Goal: Task Accomplishment & Management: Use online tool/utility

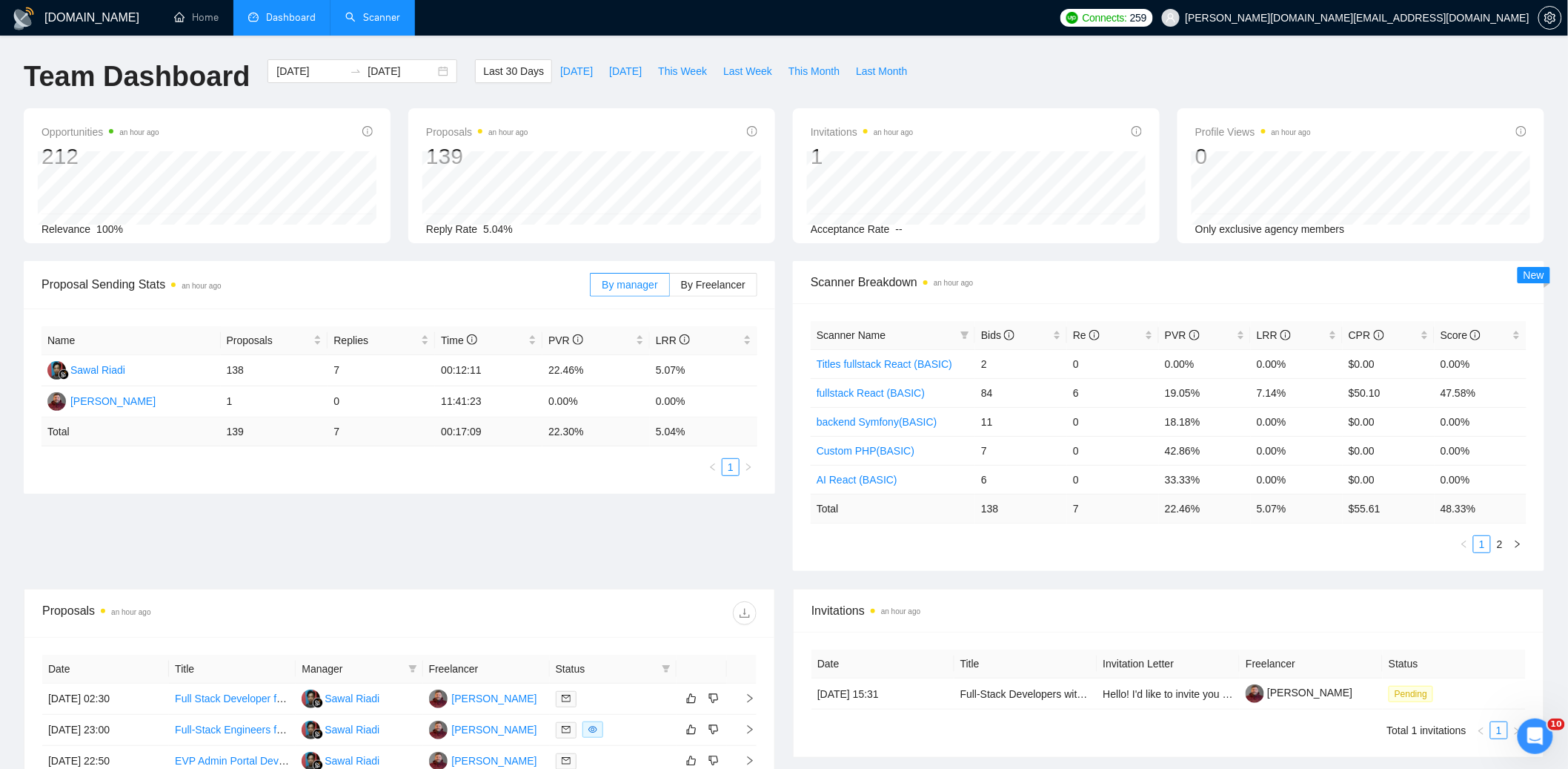
click at [374, 15] on link "Scanner" at bounding box center [373, 17] width 55 height 13
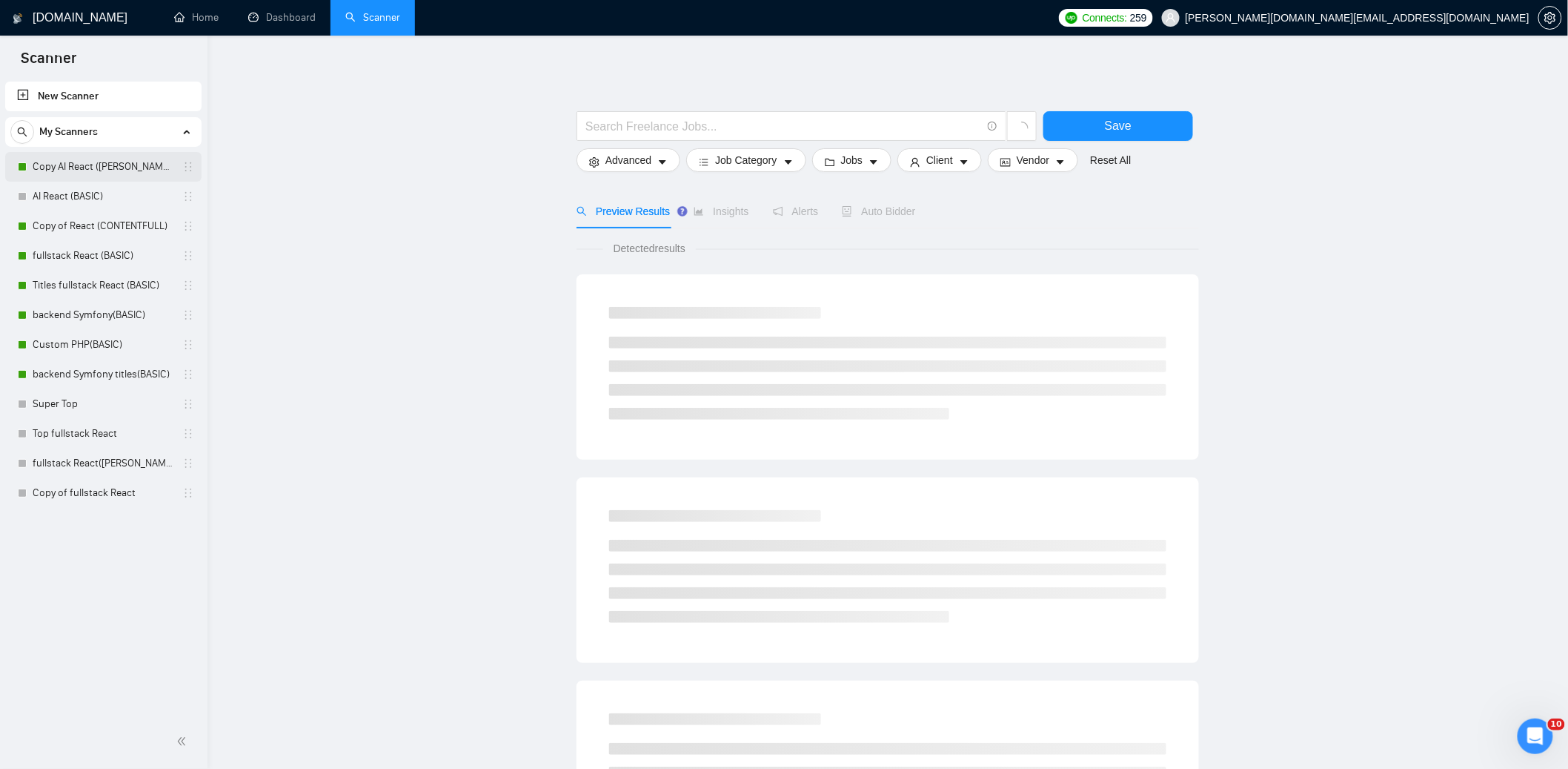
click at [108, 164] on link "Copy AI React ([PERSON_NAME])" at bounding box center [103, 167] width 141 height 30
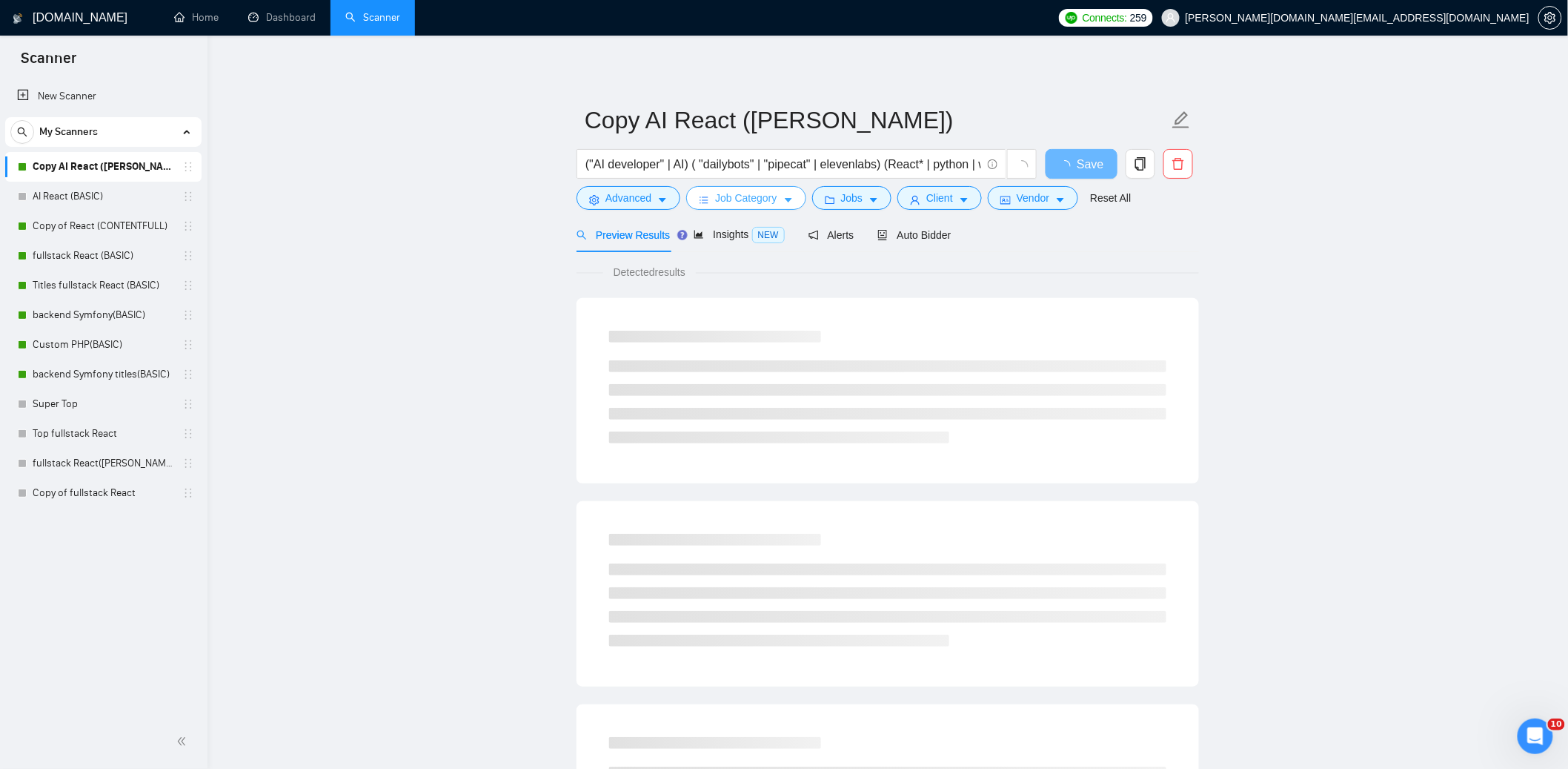
click at [793, 200] on icon "caret-down" at bounding box center [788, 200] width 8 height 4
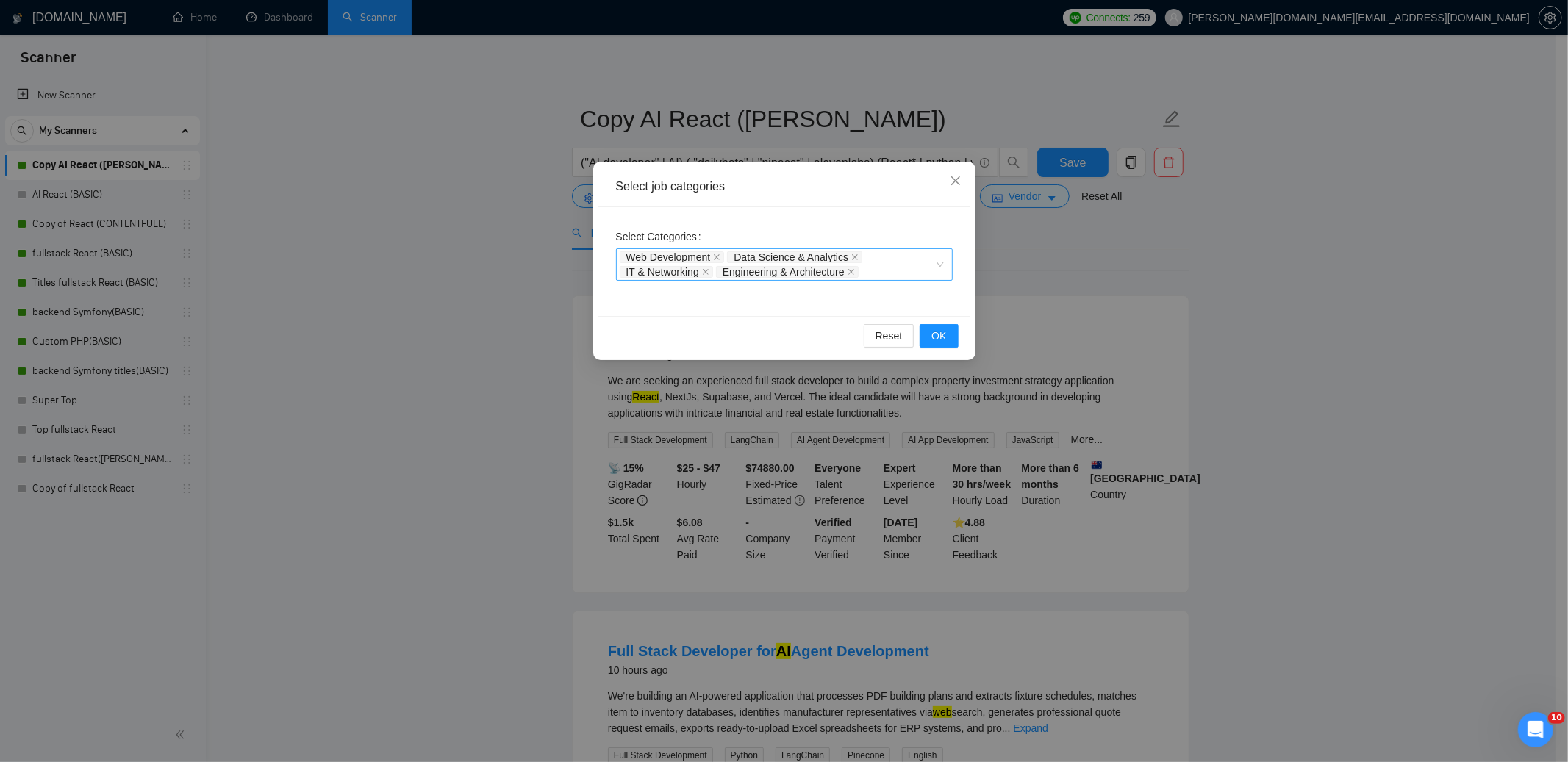
click at [917, 264] on div "Web Development Data Science & Analytics IT & Networking Engineering & Architec…" at bounding box center [777, 264] width 315 height 30
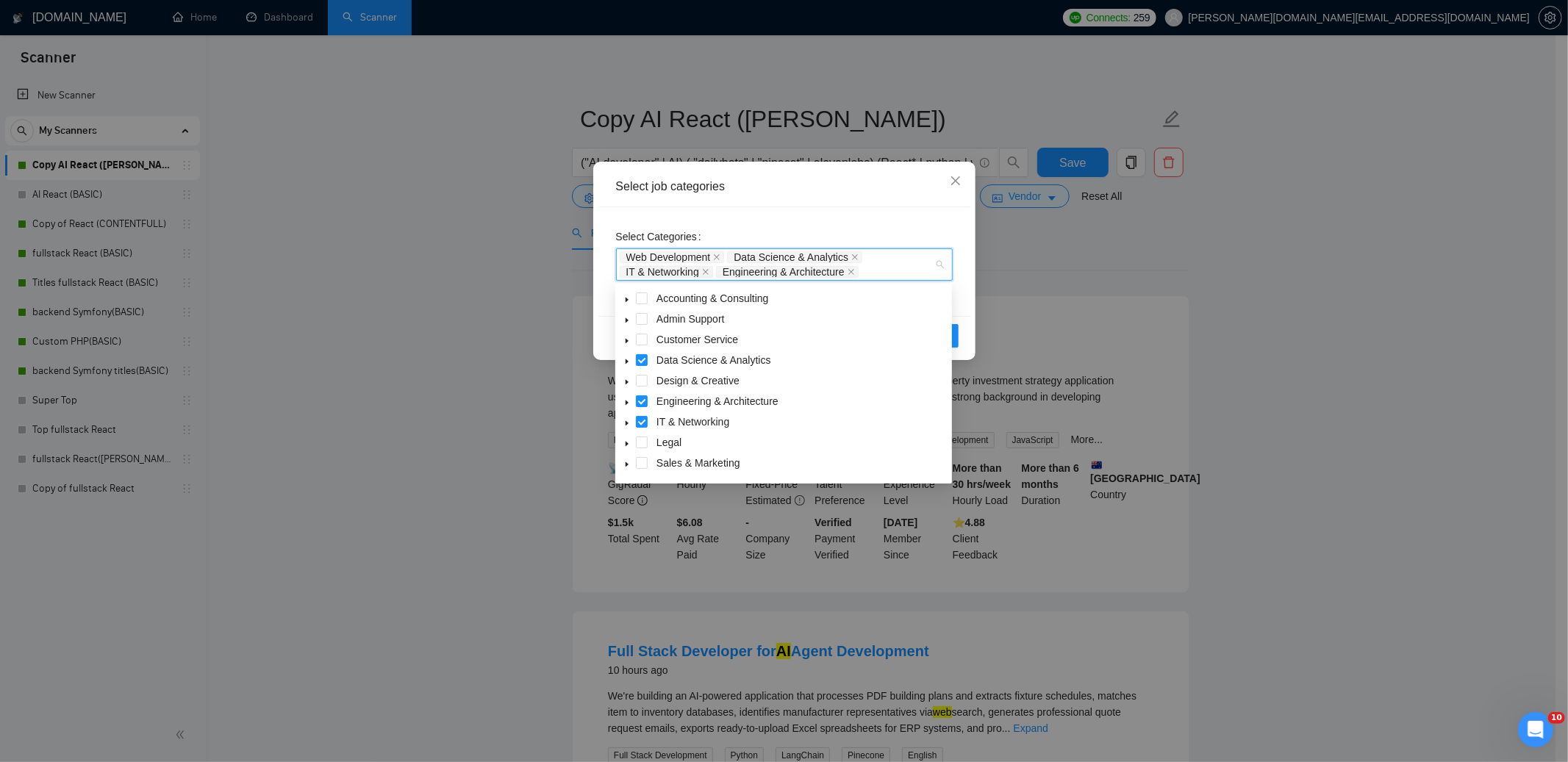
click at [627, 359] on icon "caret-down" at bounding box center [627, 361] width 8 height 8
click at [659, 441] on span at bounding box center [660, 442] width 12 height 12
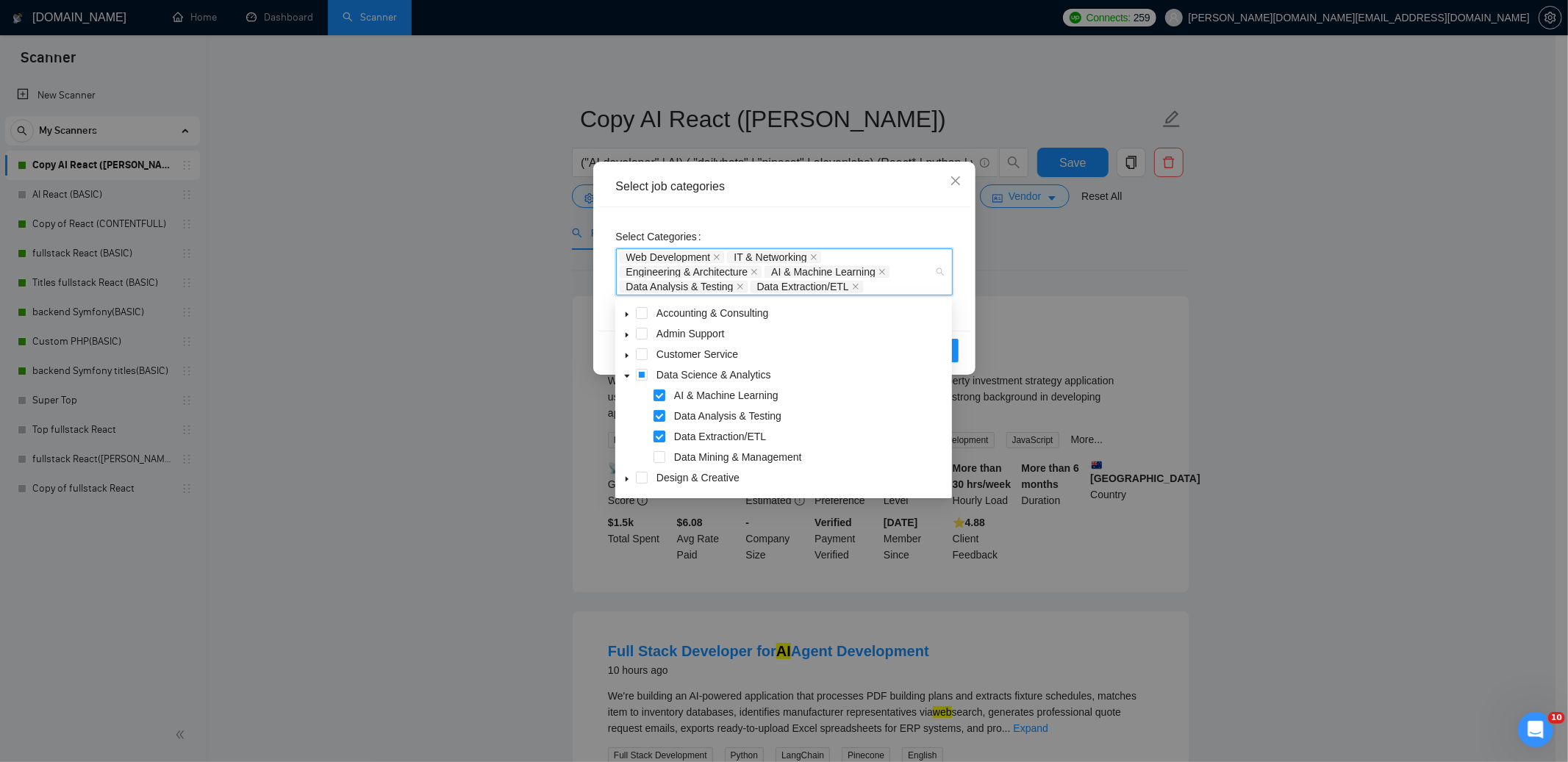
click at [659, 432] on span at bounding box center [660, 436] width 12 height 12
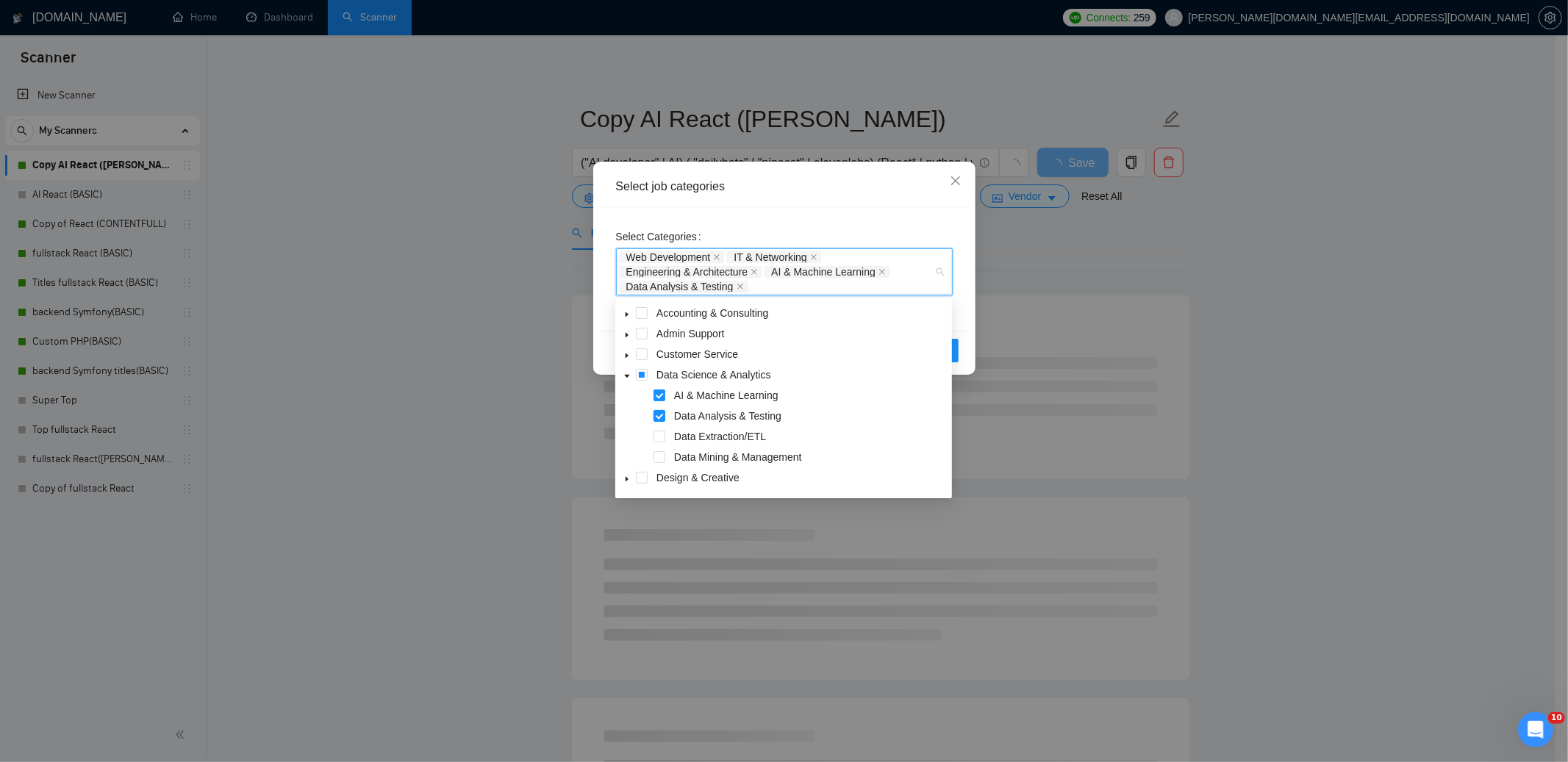
click at [658, 417] on span at bounding box center [660, 416] width 12 height 12
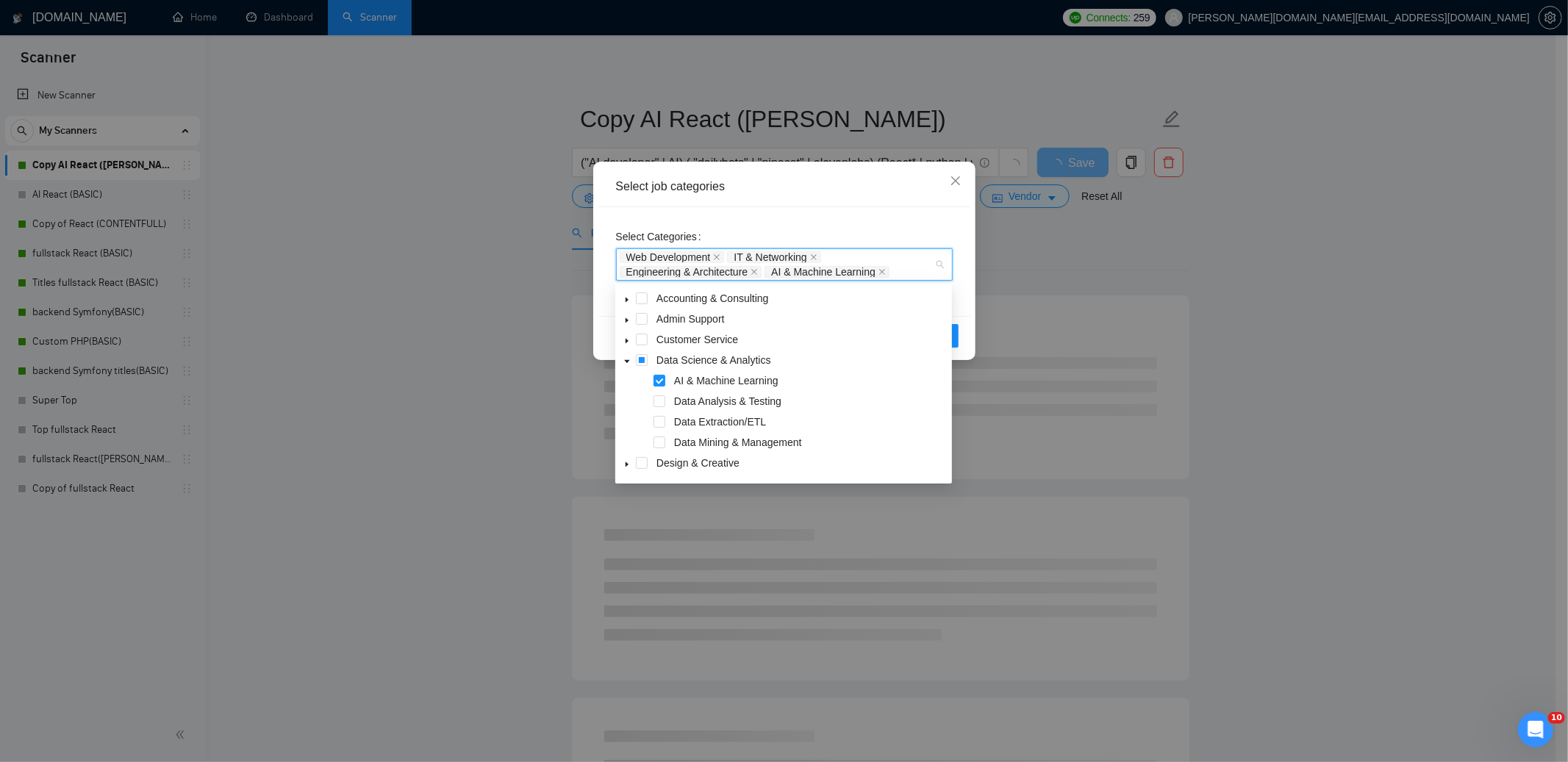
click at [903, 195] on div "Select job categories" at bounding box center [784, 188] width 372 height 41
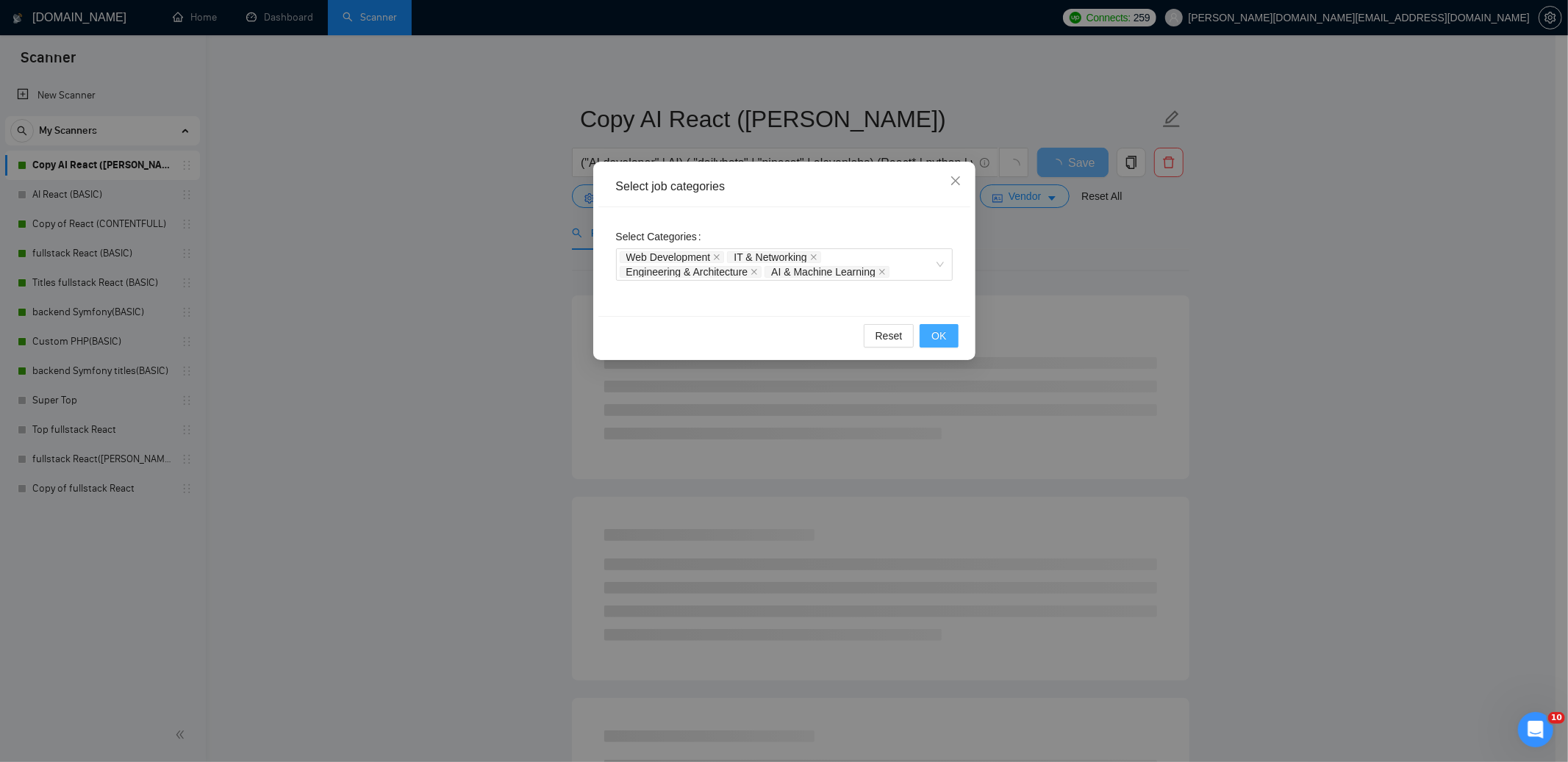
click at [946, 337] on button "OK" at bounding box center [938, 336] width 38 height 24
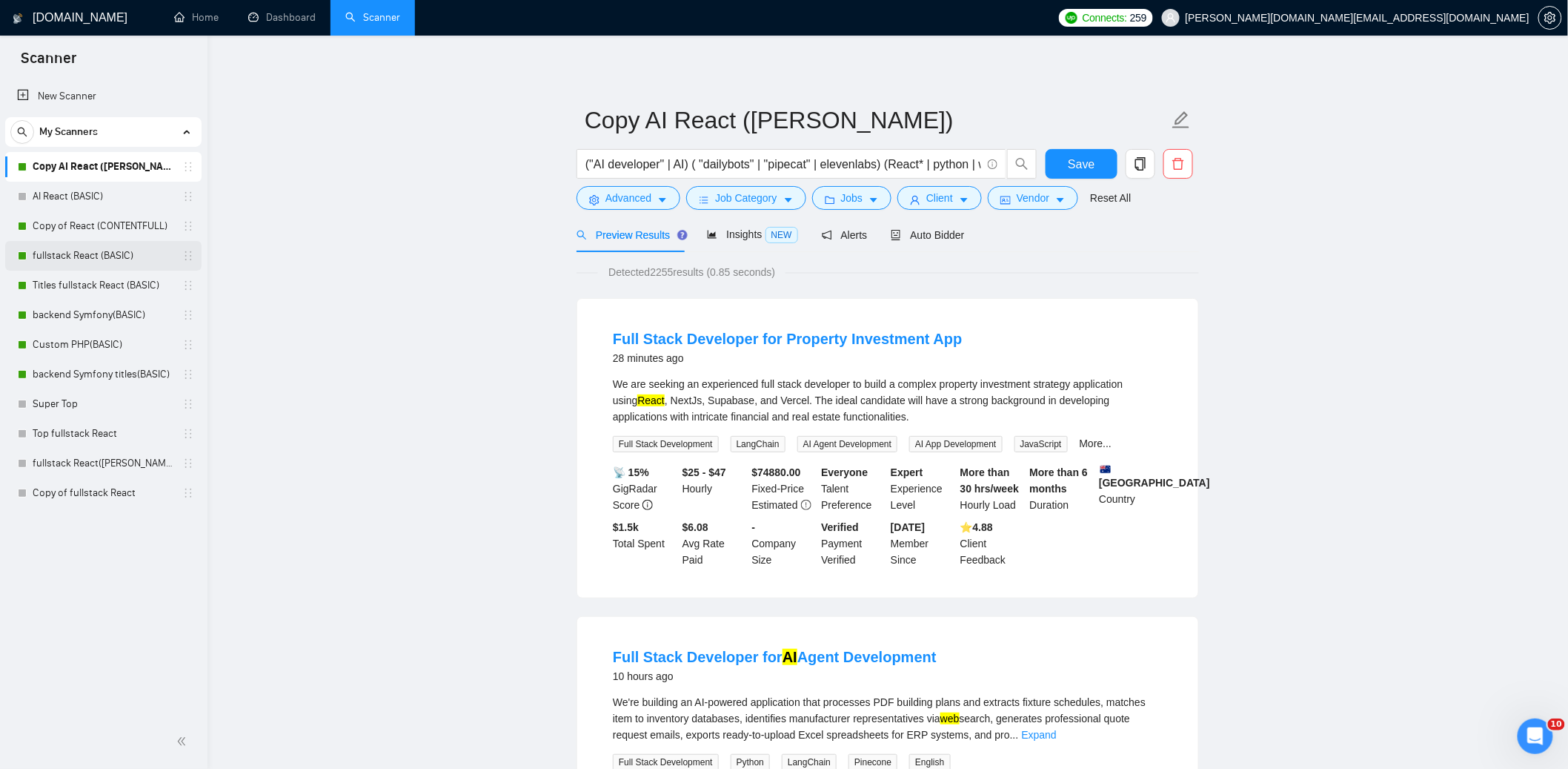
click at [97, 253] on link "fullstack React (BASIC)" at bounding box center [103, 255] width 141 height 30
click at [1076, 162] on span "Save" at bounding box center [1081, 164] width 27 height 19
drag, startPoint x: 1363, startPoint y: 259, endPoint x: 1371, endPoint y: 262, distance: 8.5
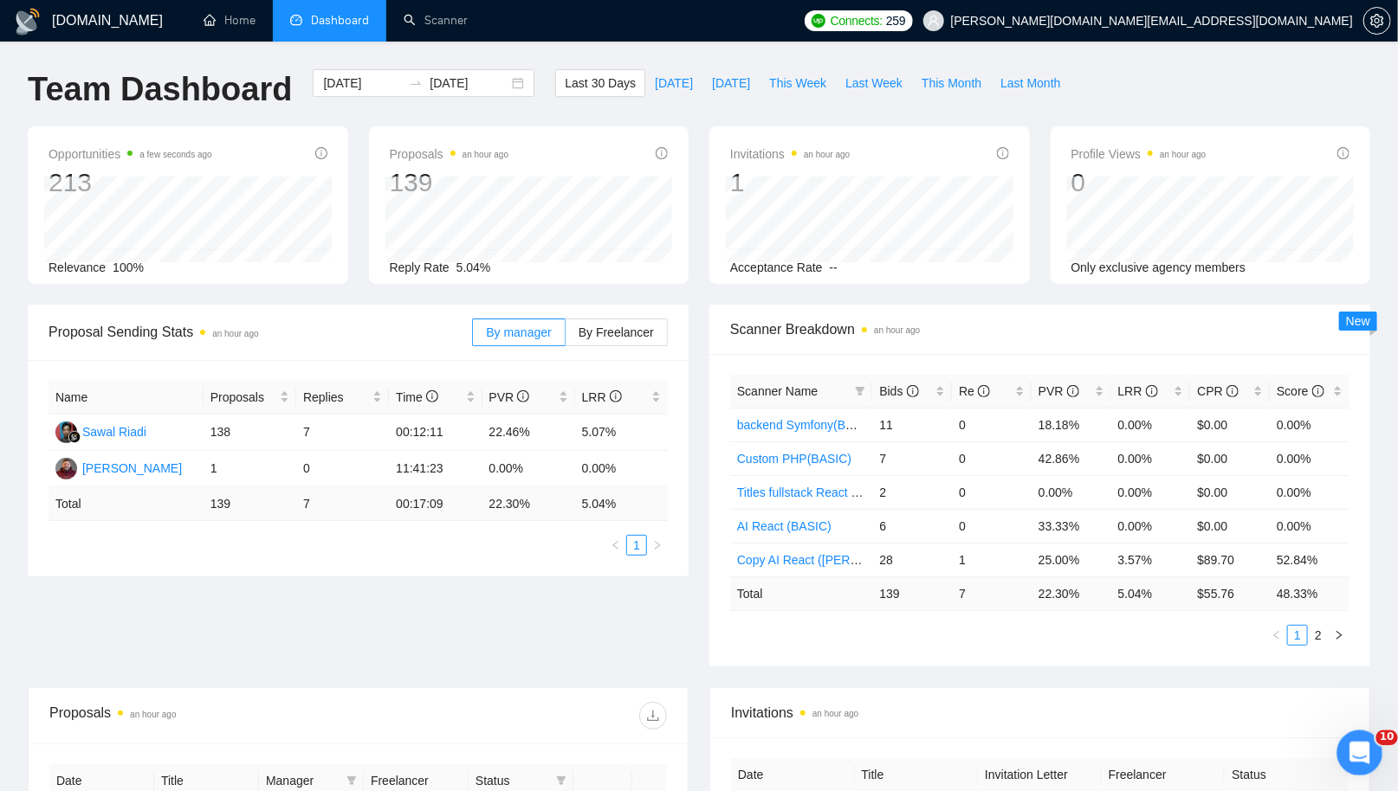
click at [1360, 753] on icon "Open Intercom Messenger" at bounding box center [1357, 751] width 29 height 29
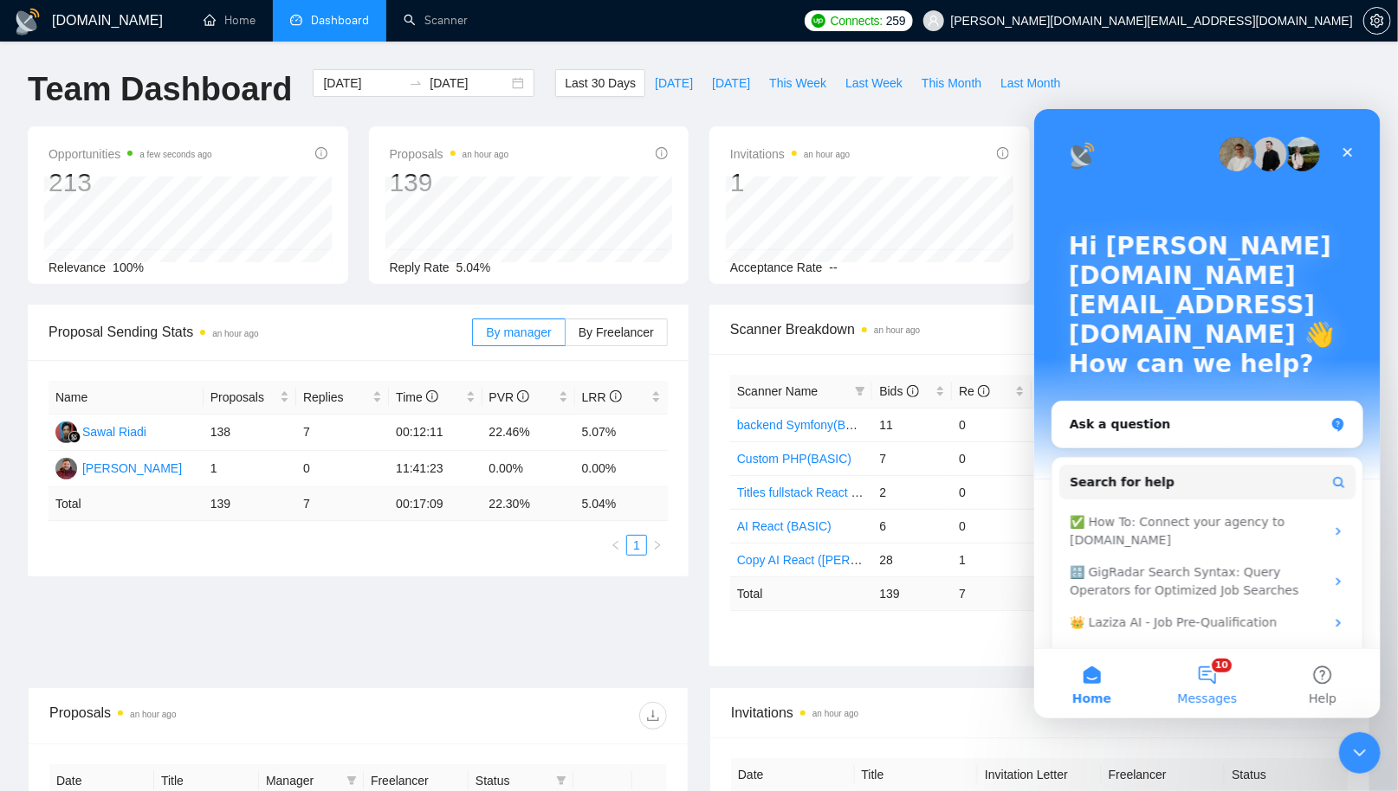
click at [1211, 673] on button "10 Messages" at bounding box center [1205, 683] width 115 height 69
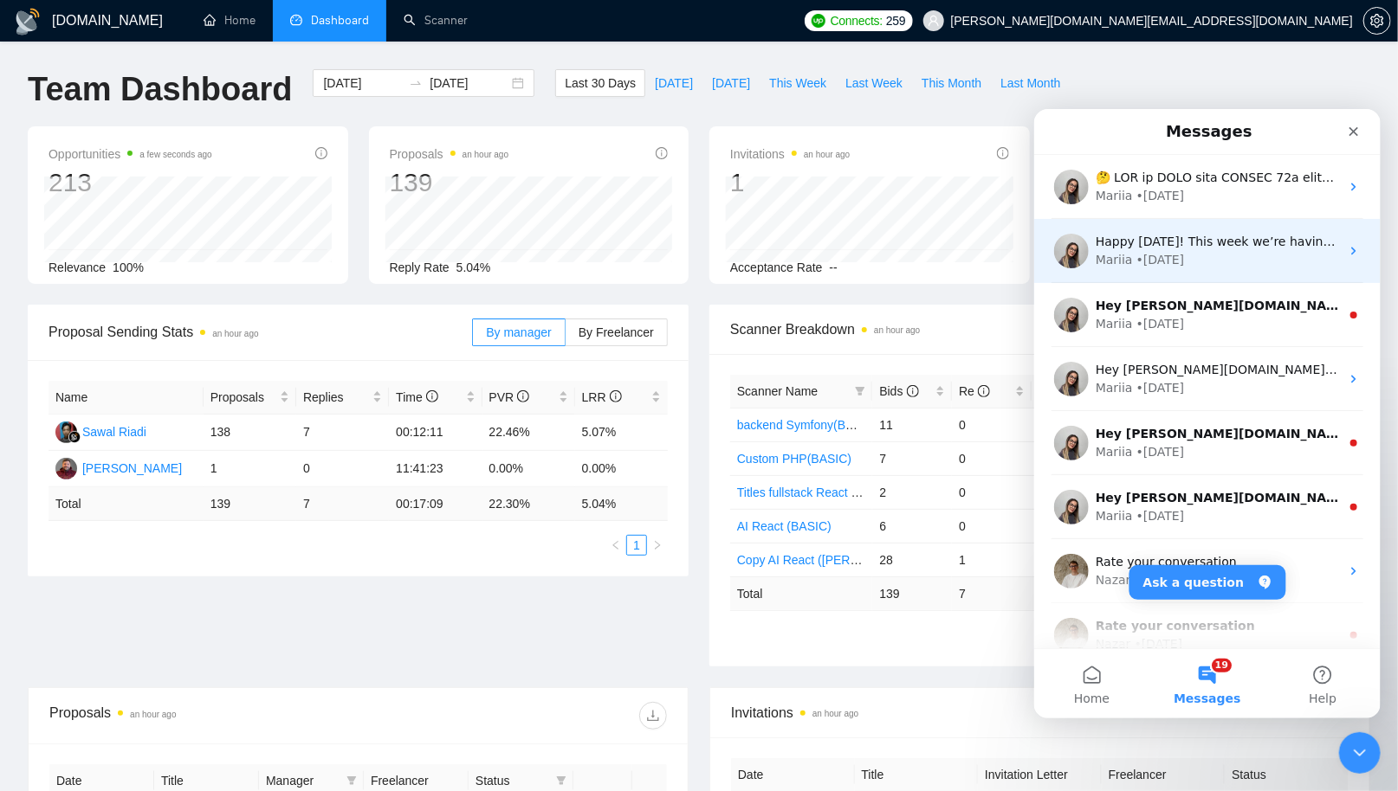
click at [1233, 260] on div "Mariia • [DATE]" at bounding box center [1217, 259] width 244 height 18
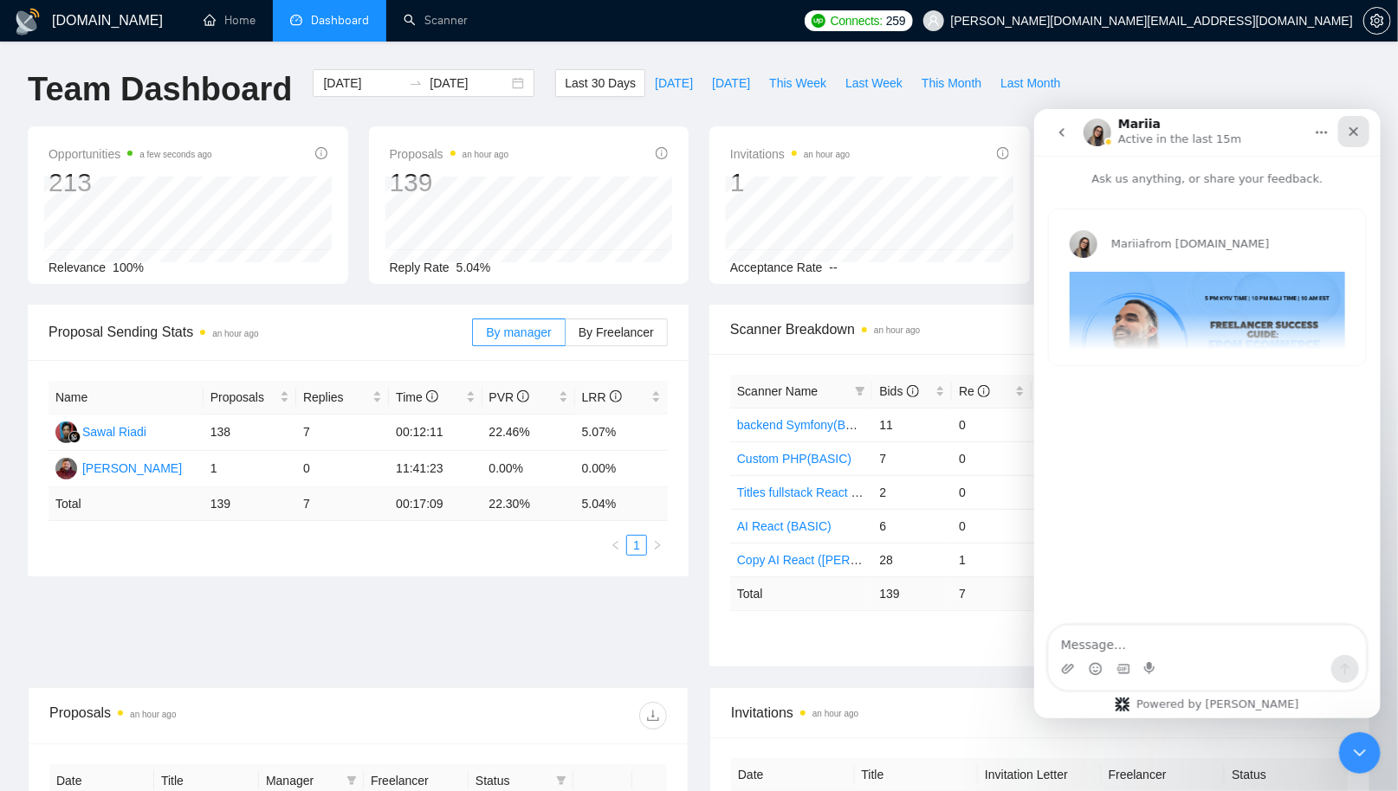
click at [1351, 134] on icon "Close" at bounding box center [1353, 131] width 14 height 14
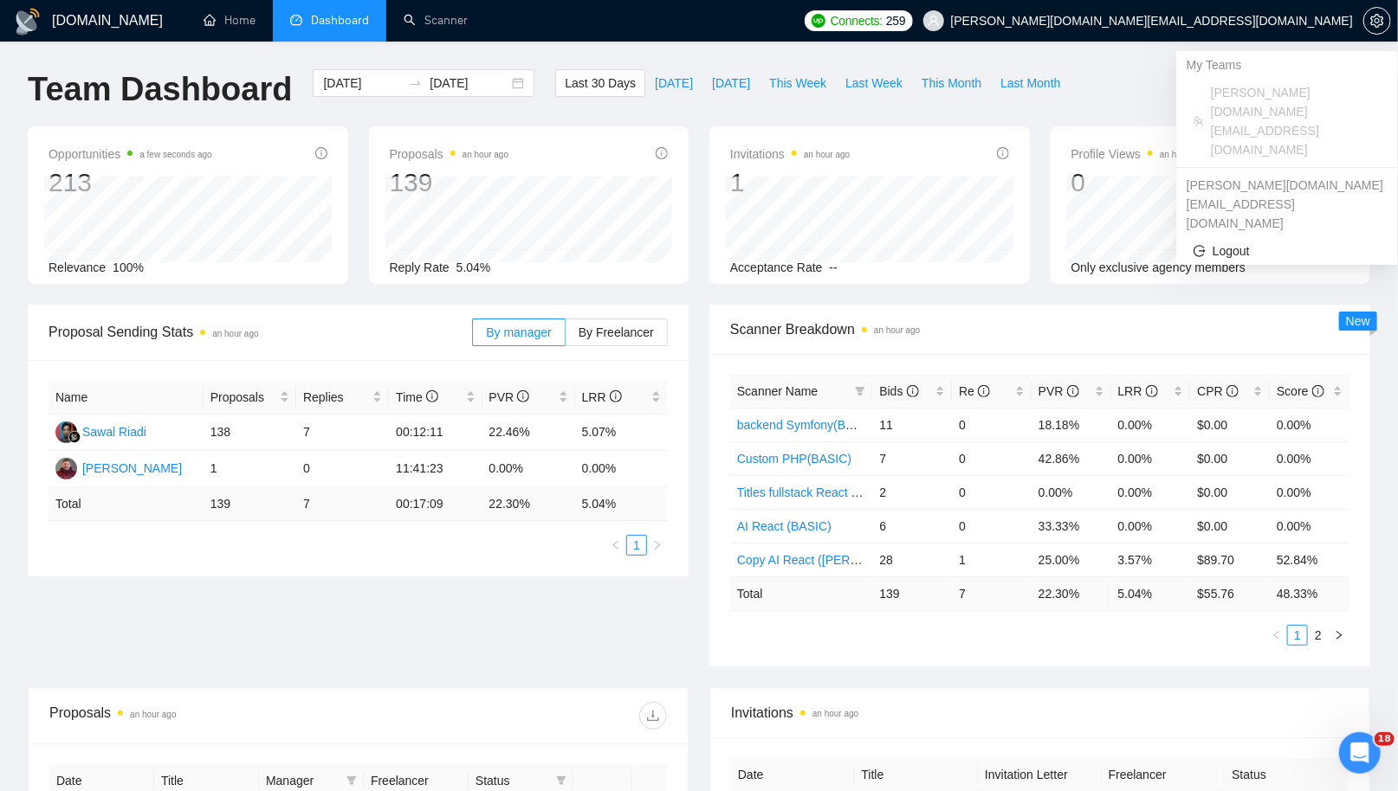
click at [1335, 21] on span "[PERSON_NAME][DOMAIN_NAME][EMAIL_ADDRESS][DOMAIN_NAME]" at bounding box center [1152, 21] width 402 height 0
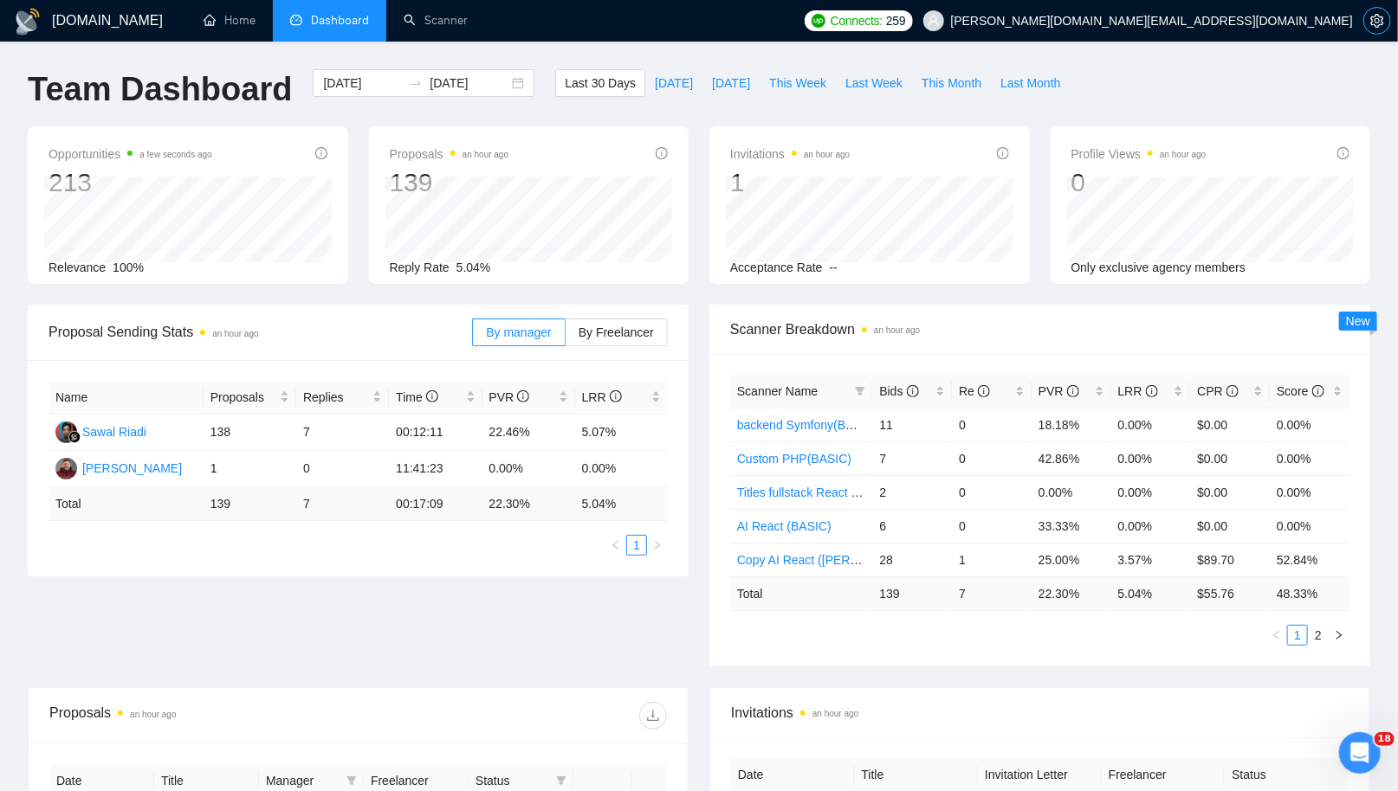
click at [1373, 22] on icon "setting" at bounding box center [1377, 21] width 14 height 14
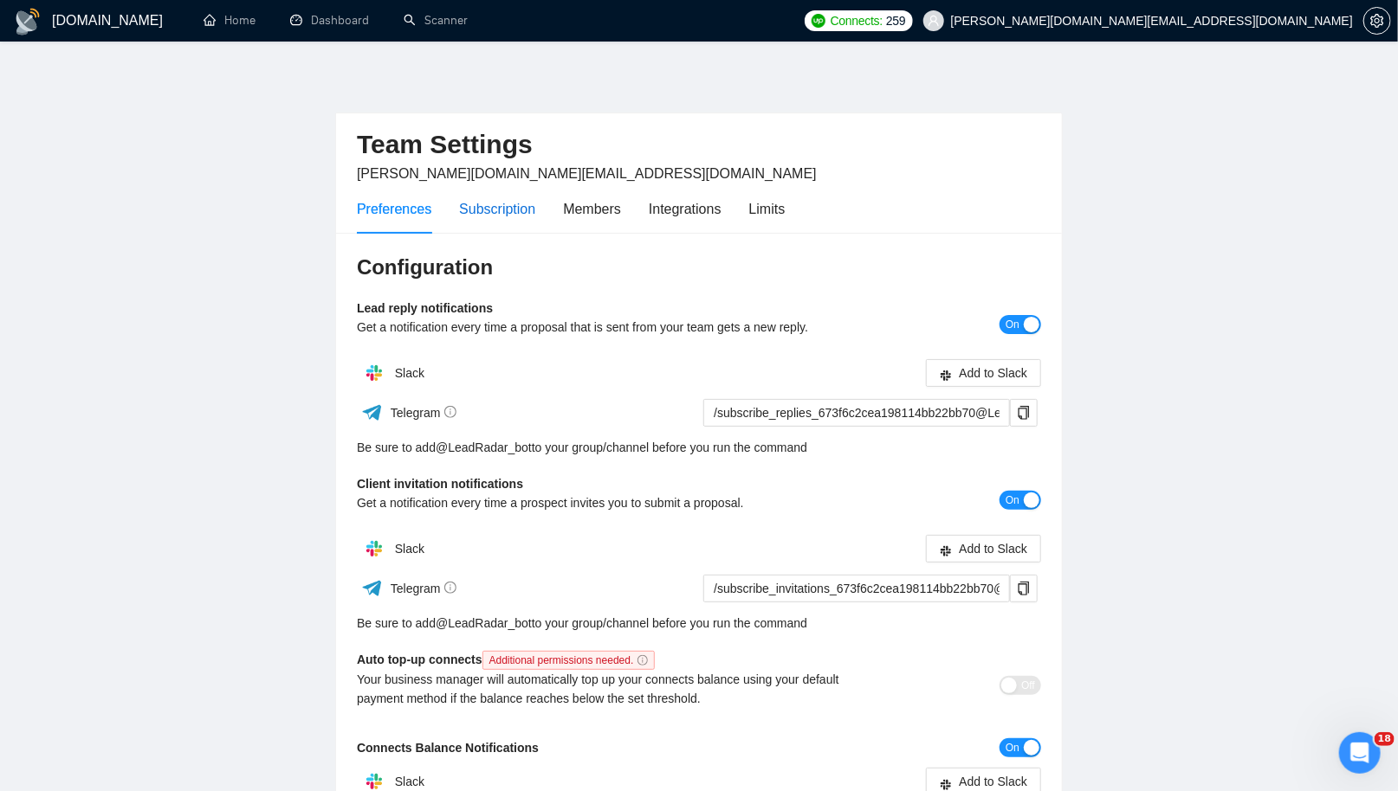
click at [486, 200] on div "Subscription" at bounding box center [497, 209] width 76 height 22
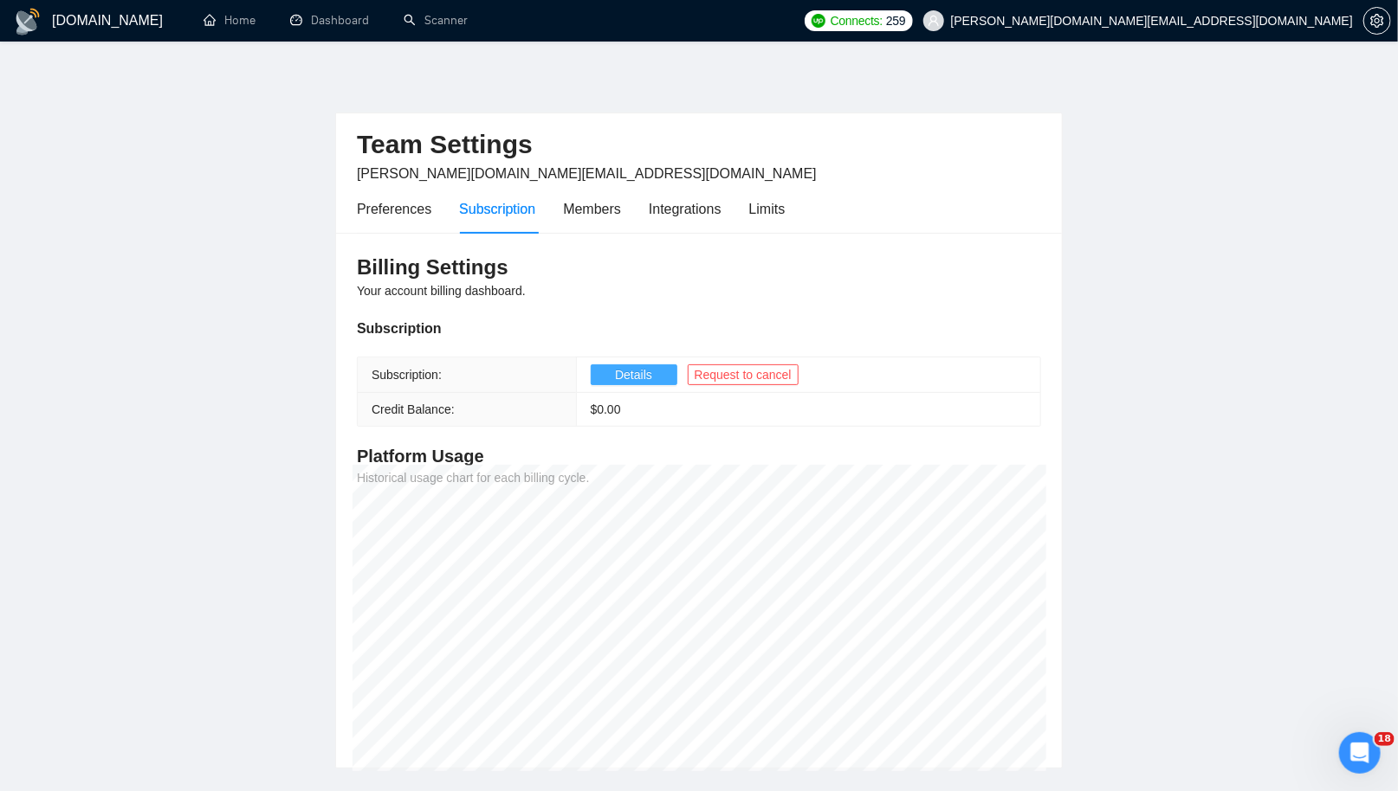
click at [656, 378] on button "Details" at bounding box center [634, 375] width 87 height 21
click at [340, 16] on link "Dashboard" at bounding box center [329, 20] width 79 height 15
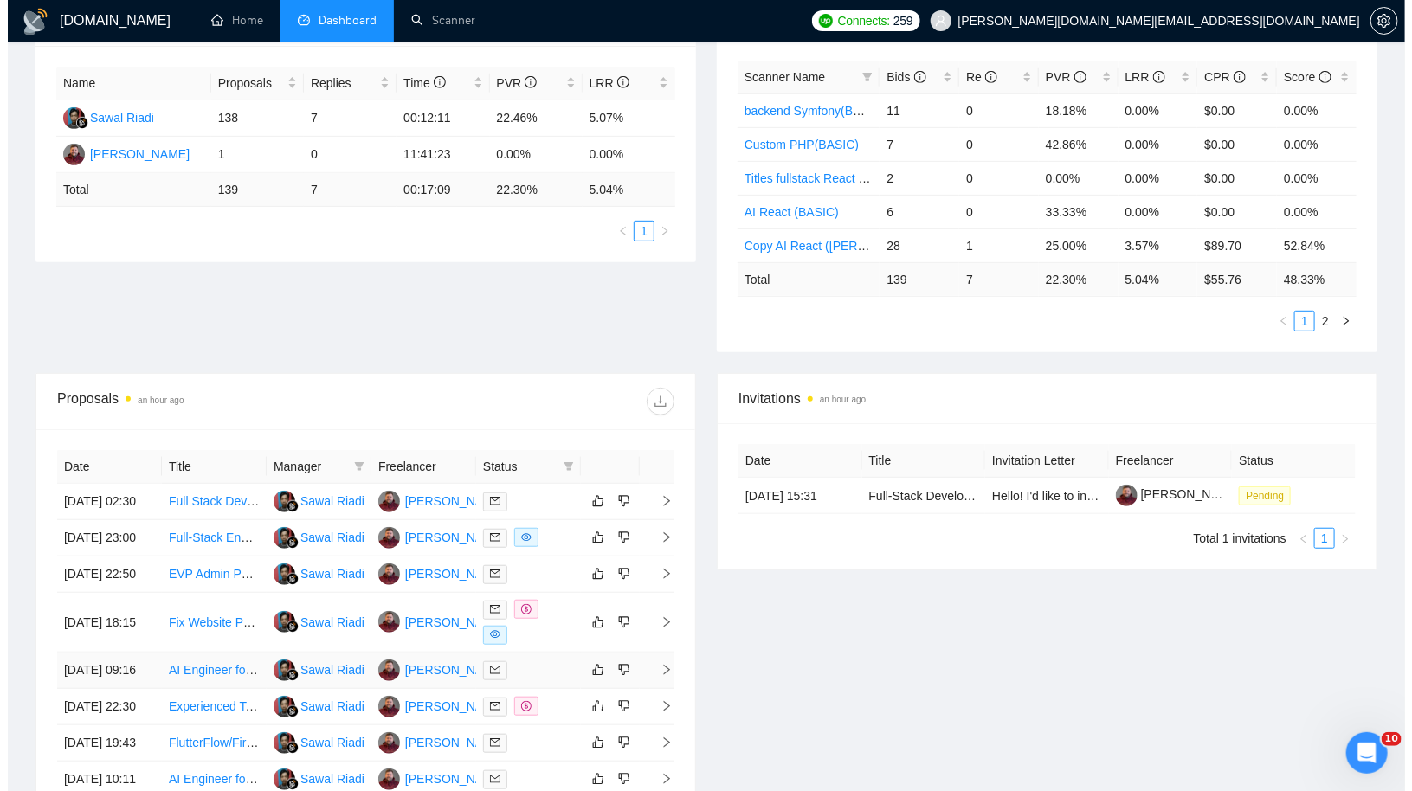
scroll to position [384, 0]
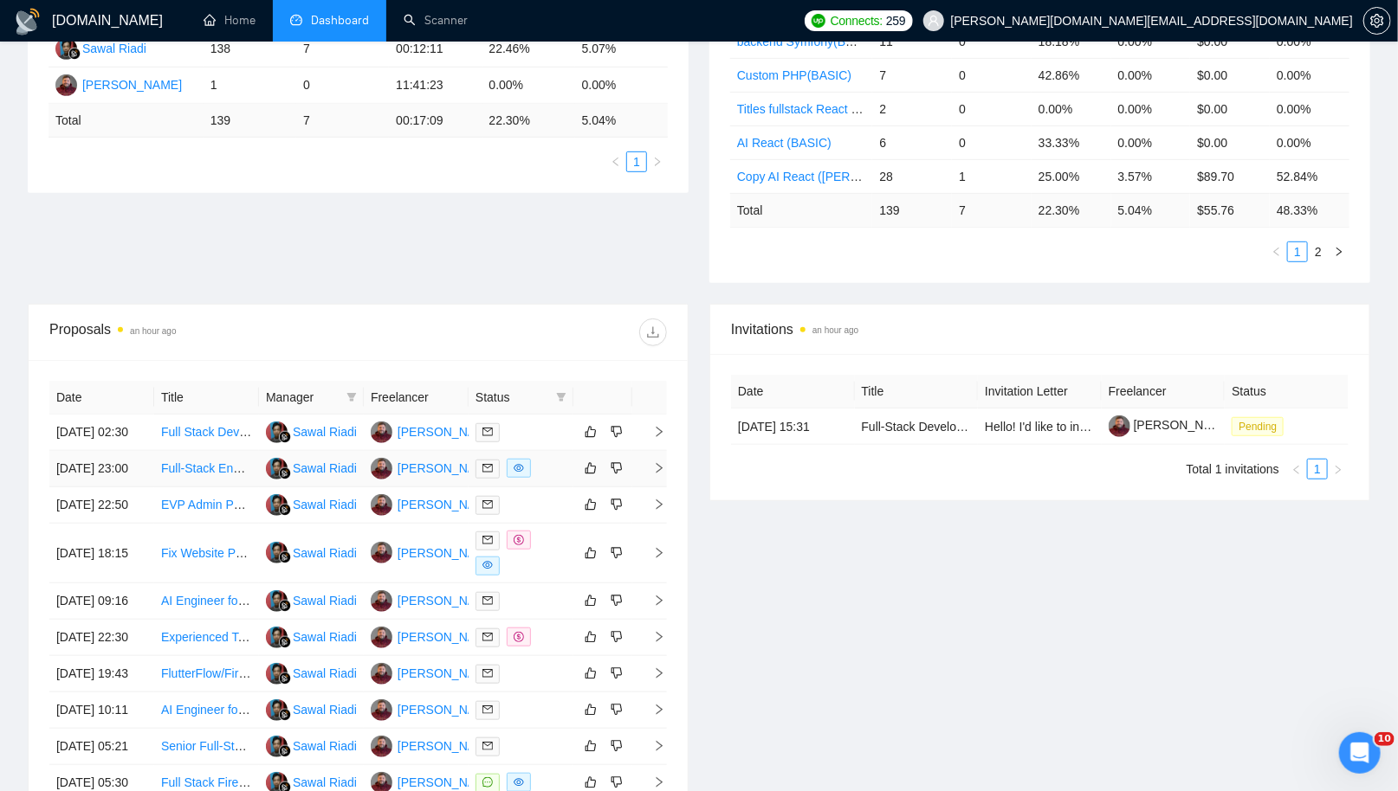
click at [557, 479] on div at bounding box center [520, 469] width 91 height 20
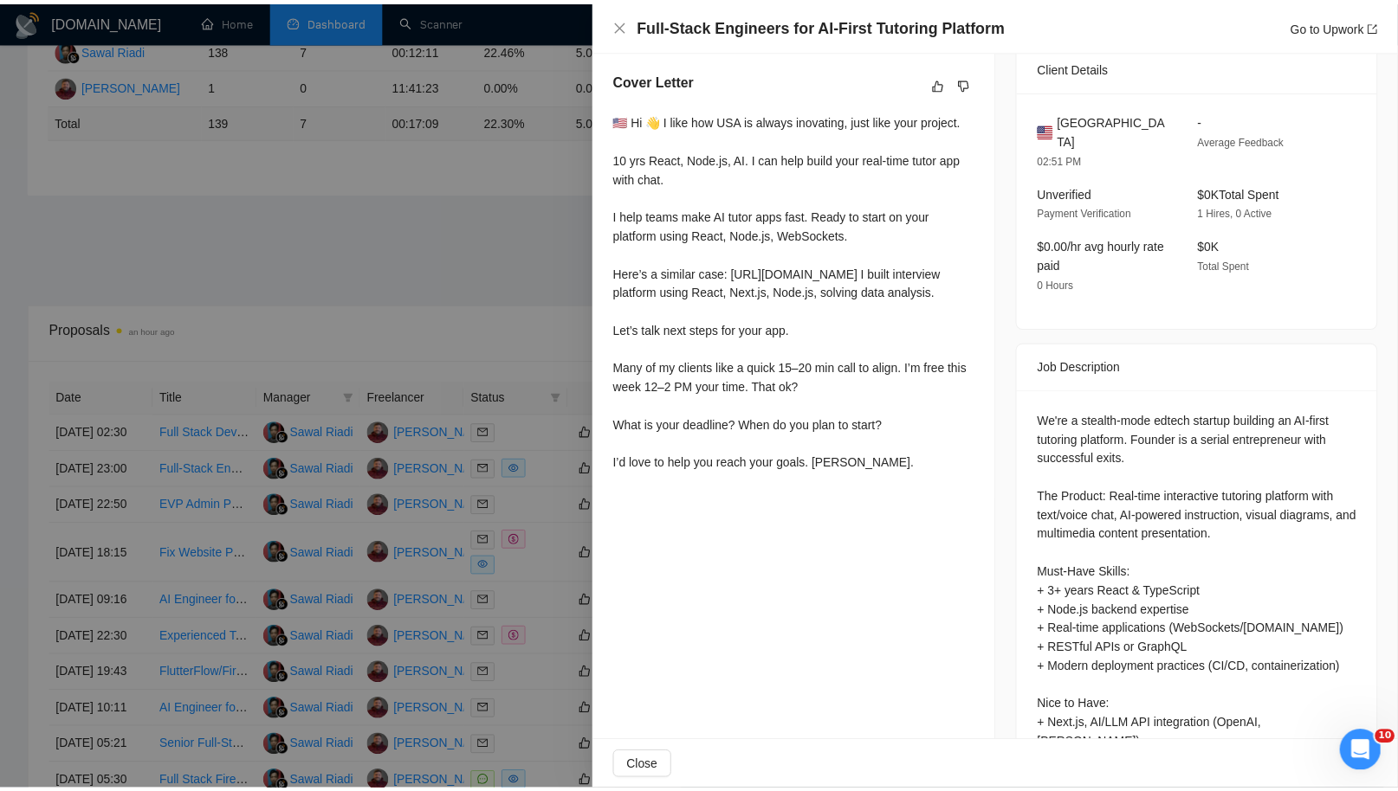
scroll to position [0, 0]
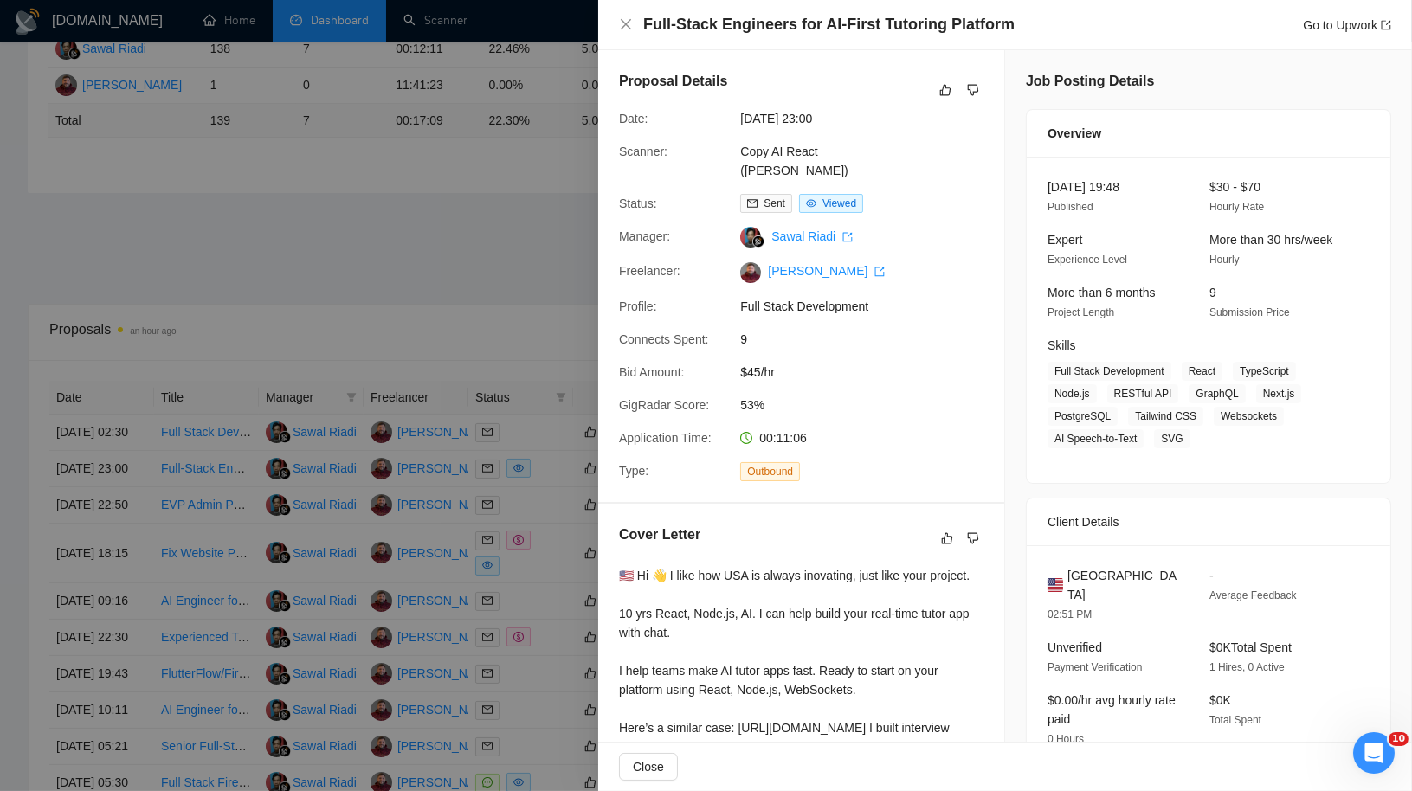
click at [492, 208] on div at bounding box center [706, 395] width 1412 height 791
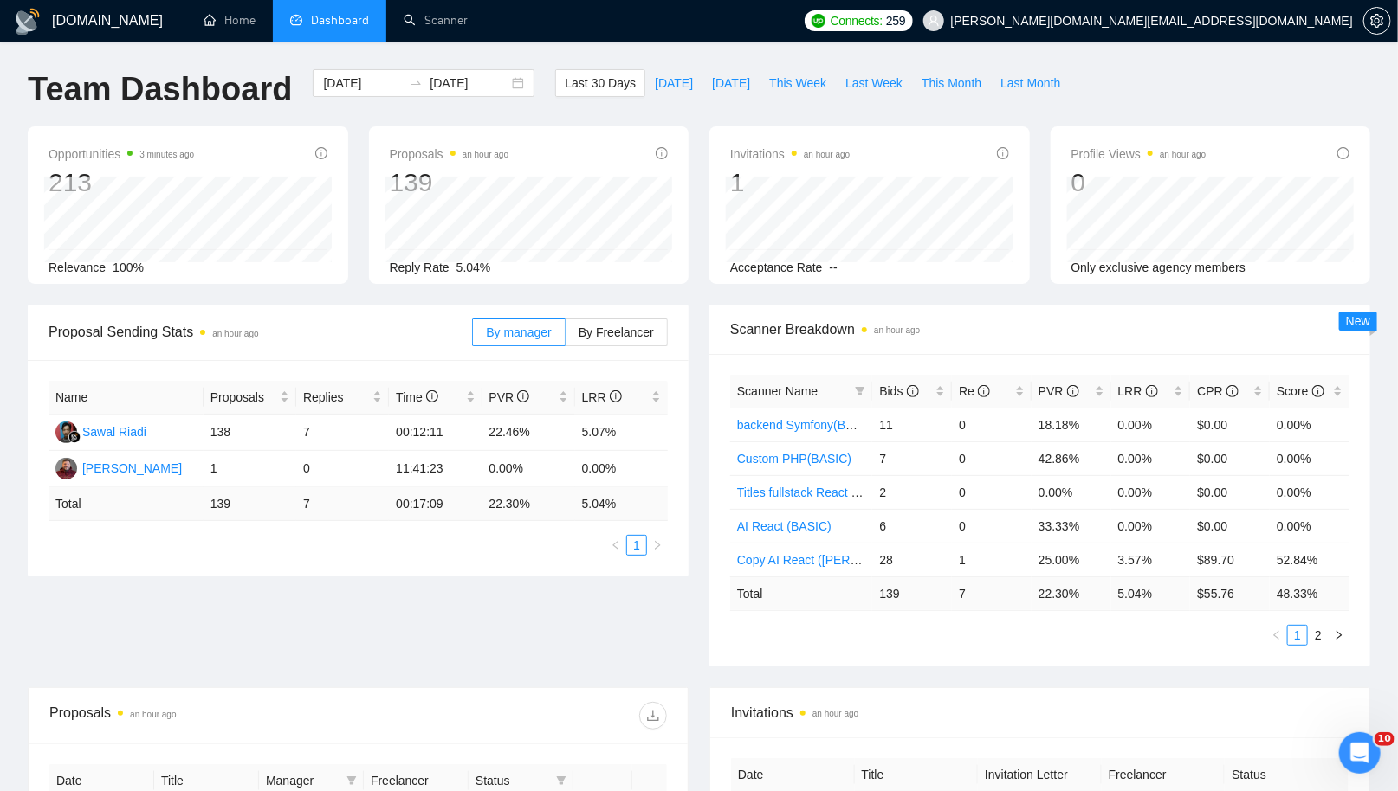
click at [629, 623] on div "Proposal Sending Stats an hour ago By manager By Freelancer Name Proposals Repl…" at bounding box center [698, 496] width 1363 height 383
drag, startPoint x: 281, startPoint y: 643, endPoint x: 209, endPoint y: 628, distance: 74.2
click at [281, 643] on div "Proposal Sending Stats an hour ago By manager By Freelancer Name Proposals Repl…" at bounding box center [698, 496] width 1363 height 383
